Goal: Task Accomplishment & Management: Manage account settings

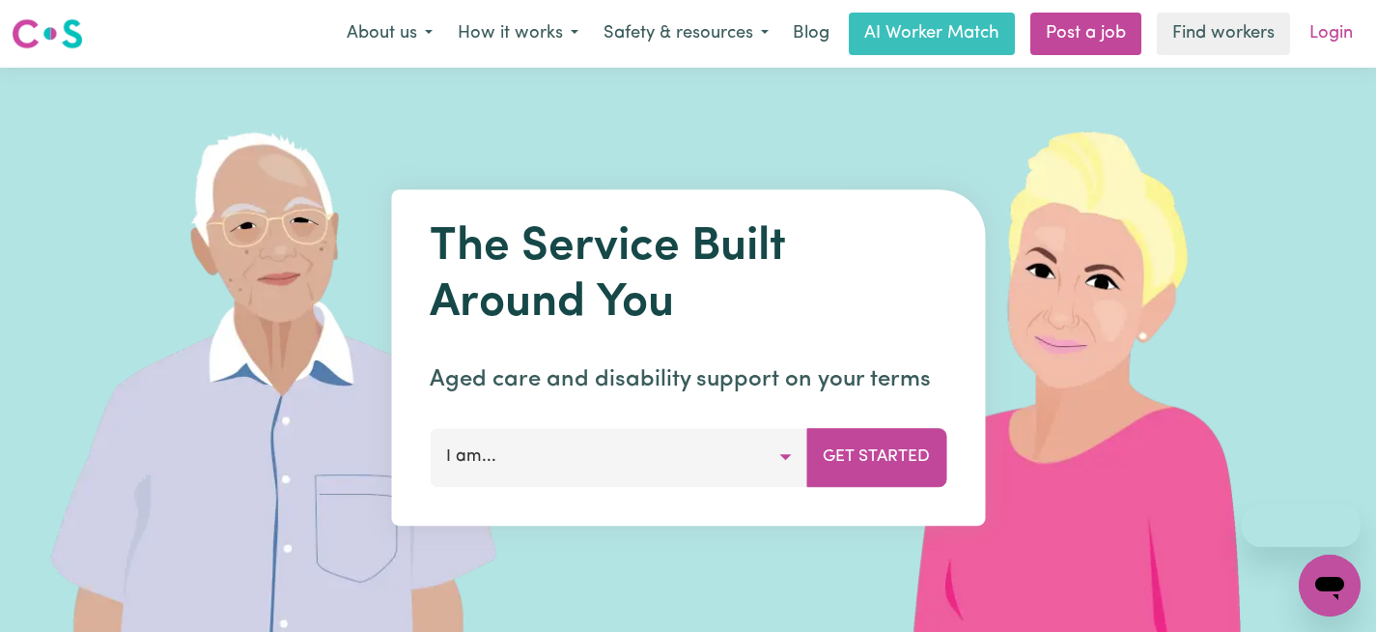
click at [1342, 40] on link "Login" at bounding box center [1331, 34] width 67 height 43
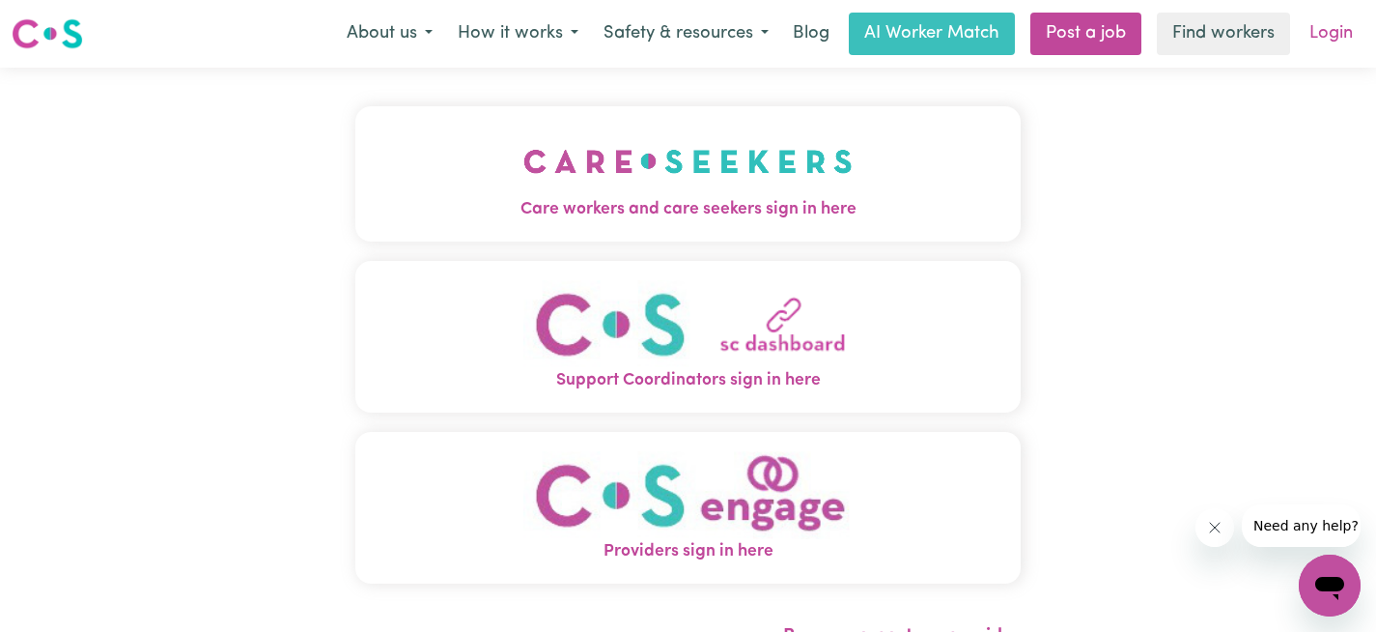
click at [1344, 23] on link "Login" at bounding box center [1331, 34] width 67 height 43
click at [757, 187] on img "Care workers and care seekers sign in here" at bounding box center [688, 161] width 329 height 71
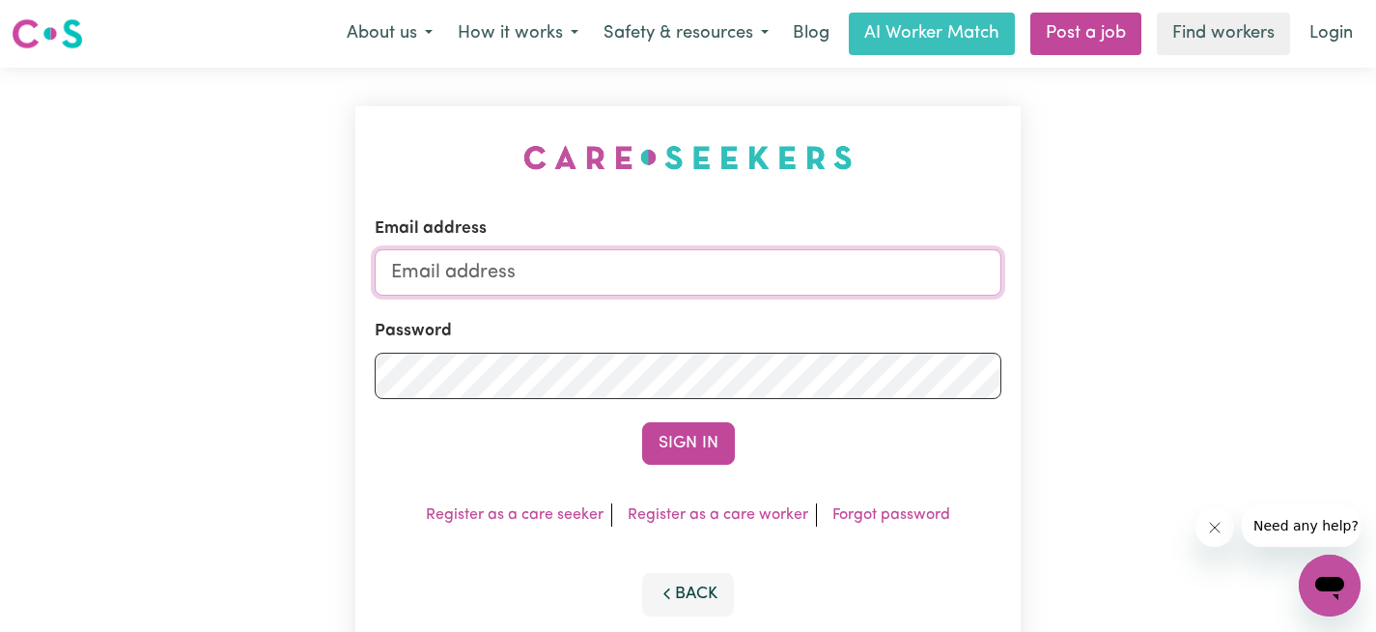
type input "[EMAIL_ADDRESS][DOMAIN_NAME]"
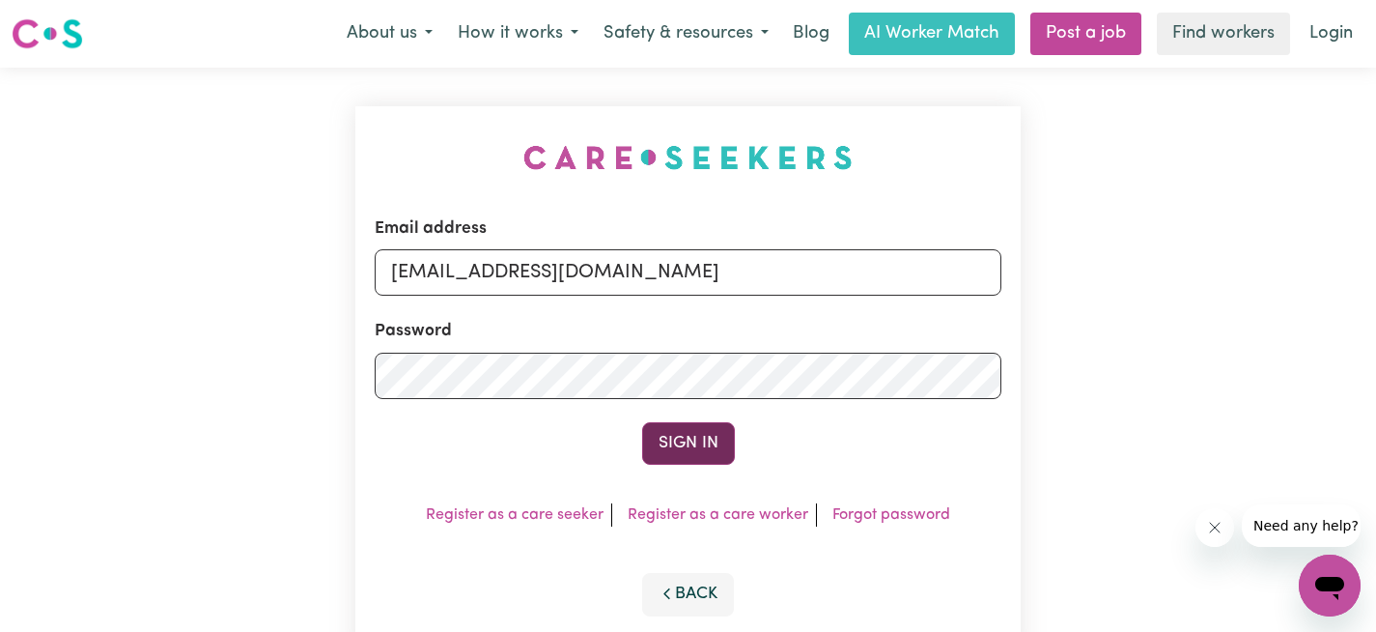
click at [685, 447] on button "Sign In" at bounding box center [688, 443] width 93 height 43
